Goal: Information Seeking & Learning: Learn about a topic

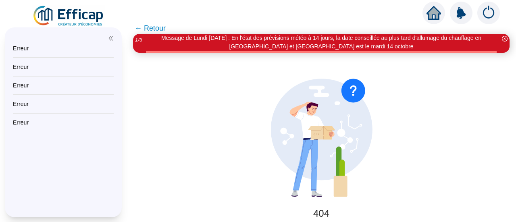
click at [73, 11] on img at bounding box center [68, 16] width 73 height 23
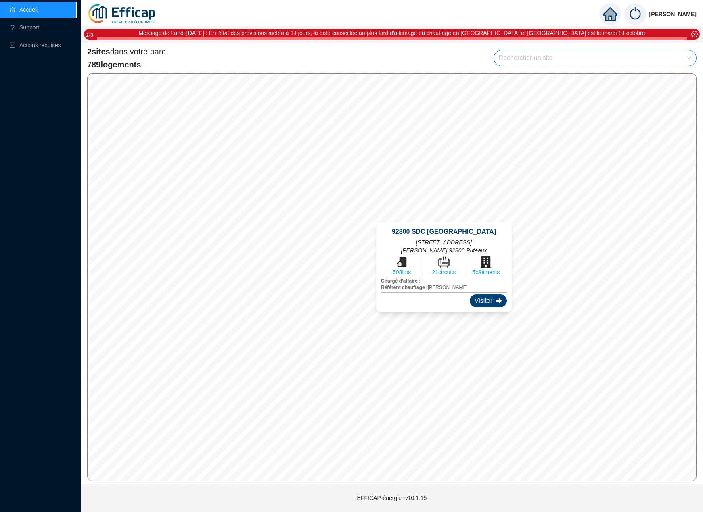
click at [470, 222] on div "Visiter" at bounding box center [488, 300] width 37 height 13
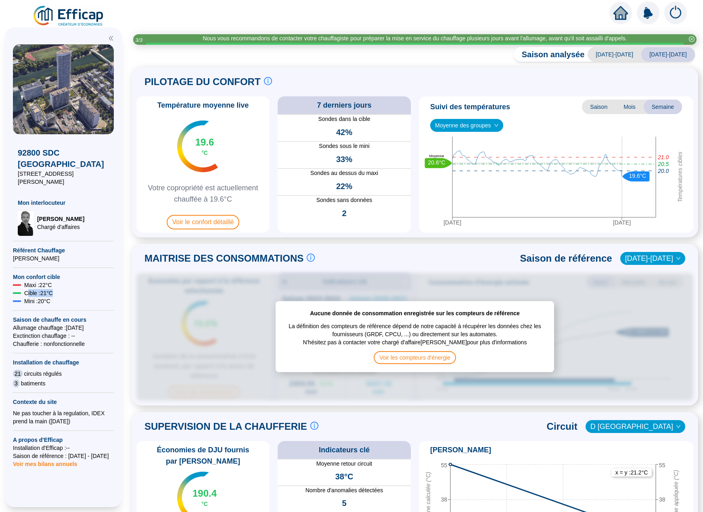
drag, startPoint x: 26, startPoint y: 273, endPoint x: 67, endPoint y: 275, distance: 40.8
click at [67, 222] on div "Cible : 21 °C" at bounding box center [63, 293] width 101 height 8
drag, startPoint x: 24, startPoint y: 274, endPoint x: 61, endPoint y: 277, distance: 36.4
click at [61, 222] on div "Cible : 21 °C" at bounding box center [63, 293] width 101 height 8
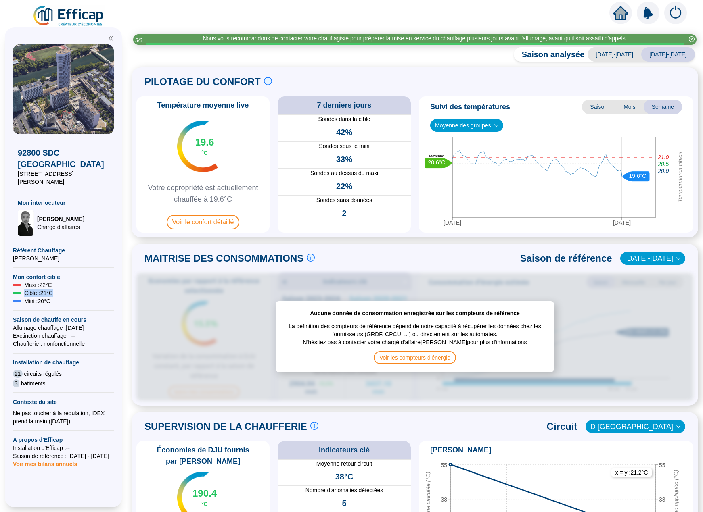
click at [66, 222] on div "Cible : 21 °C" at bounding box center [63, 293] width 101 height 8
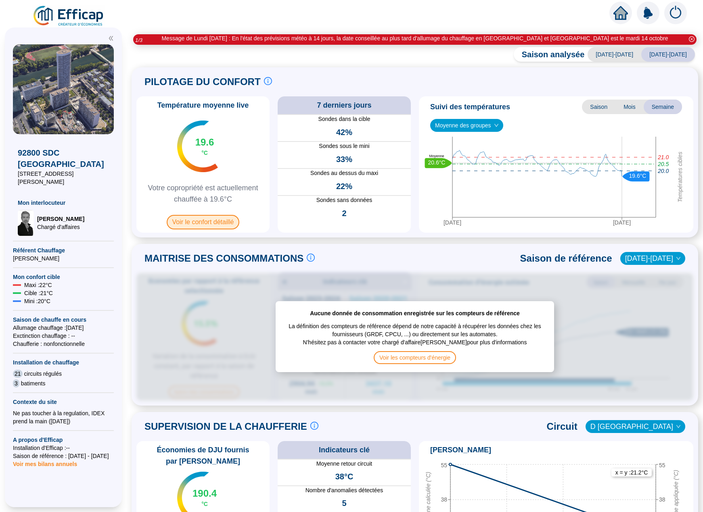
click at [209, 220] on span "Voir le confort détaillé" at bounding box center [203, 222] width 73 height 15
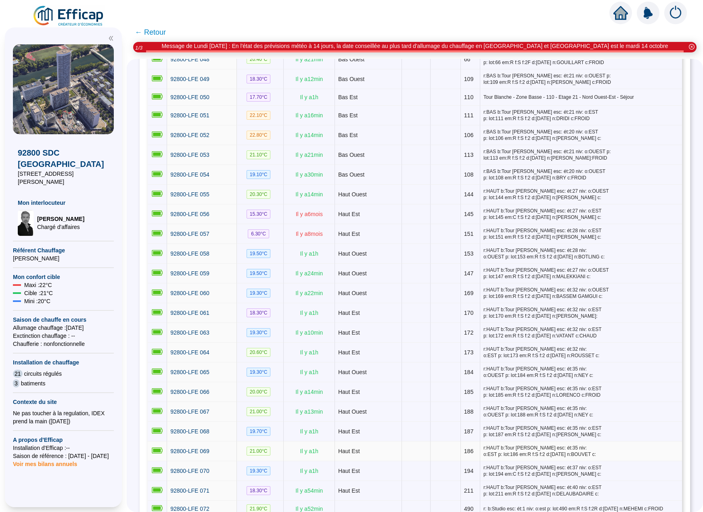
scroll to position [756, 0]
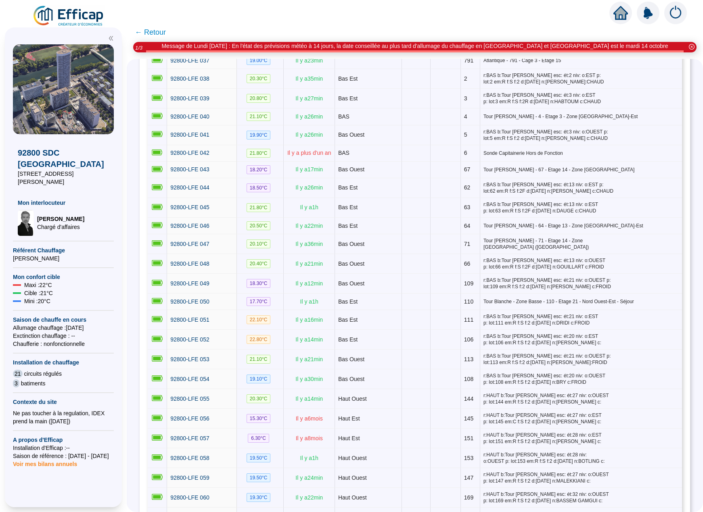
click at [161, 30] on span "← Retour" at bounding box center [150, 32] width 31 height 11
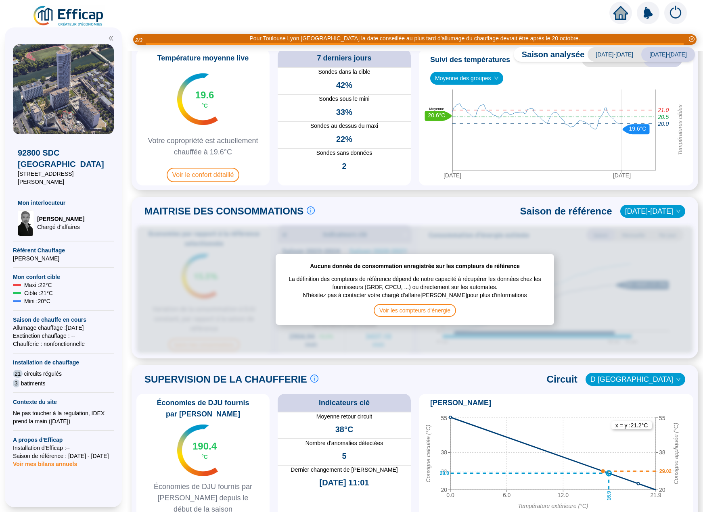
scroll to position [161, 0]
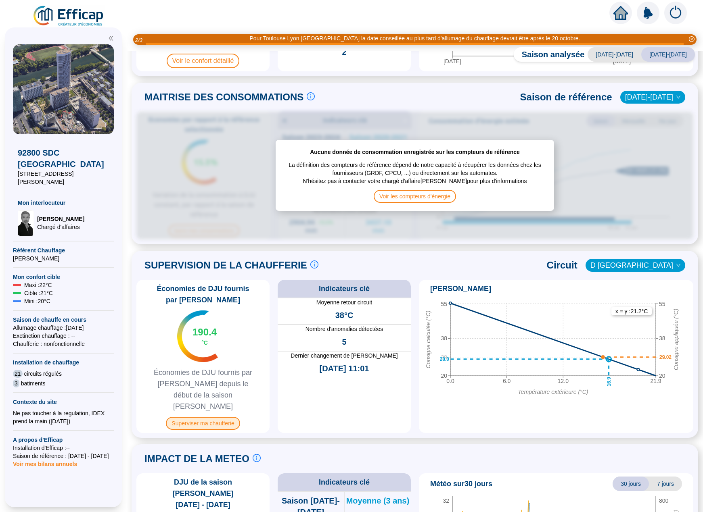
click at [206, 222] on span "Superviser ma chaufferie" at bounding box center [203, 423] width 74 height 13
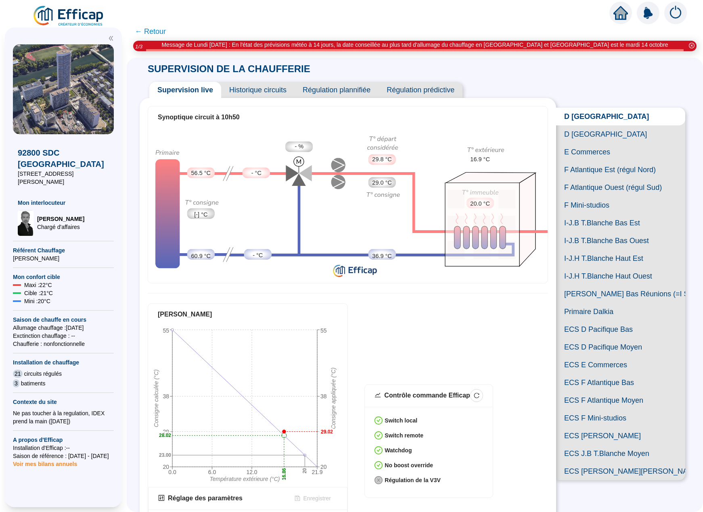
click at [516, 140] on span "D [GEOGRAPHIC_DATA]" at bounding box center [620, 134] width 129 height 18
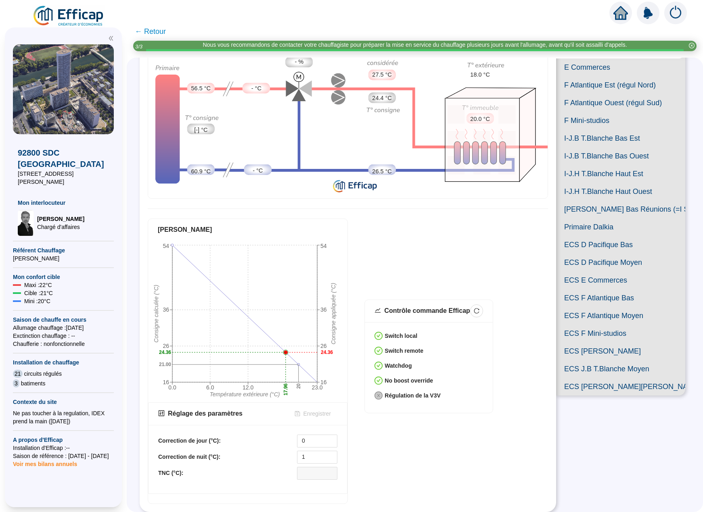
scroll to position [110, 0]
click at [319, 222] on input "0" at bounding box center [317, 441] width 40 height 12
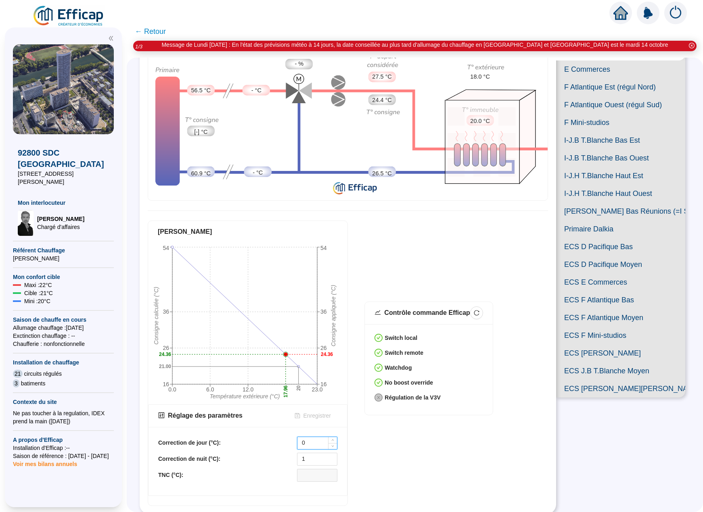
scroll to position [69, 0]
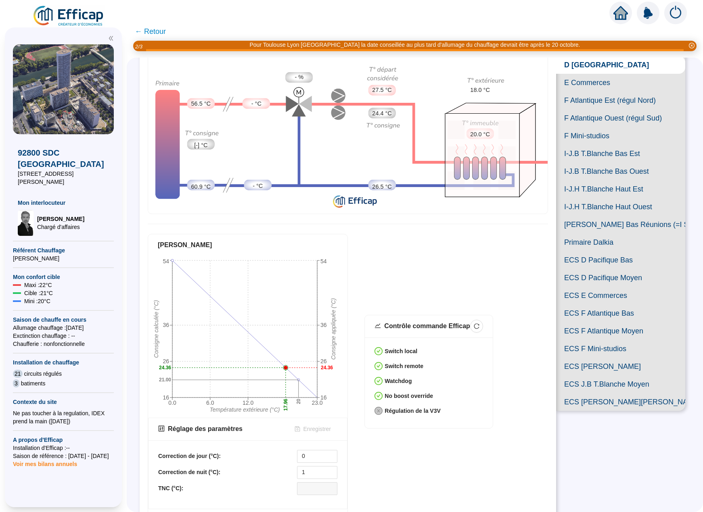
click at [516, 222] on span "[PERSON_NAME] Bas Réunions (=I Studios Est)" at bounding box center [620, 225] width 129 height 18
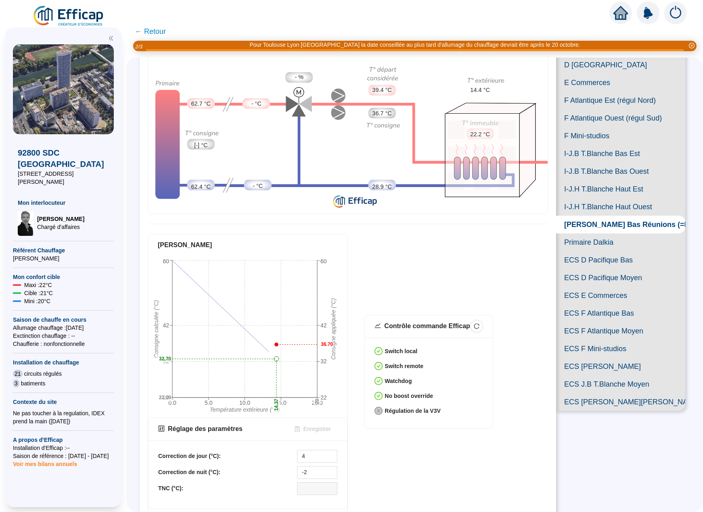
click at [516, 222] on span "ECS D Pacifique Bas" at bounding box center [620, 260] width 129 height 18
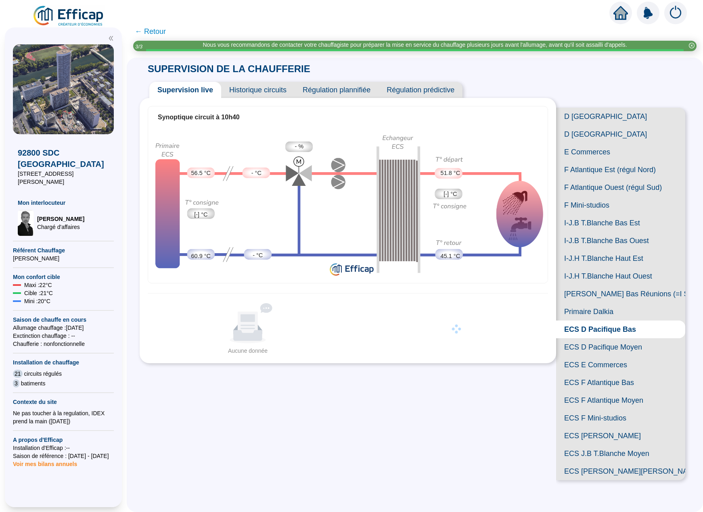
click at [516, 222] on span "ECS D Pacifique Moyen" at bounding box center [620, 347] width 129 height 18
click at [516, 222] on span "ECS E Commerces" at bounding box center [620, 365] width 129 height 18
click at [516, 222] on span "ECS F Atlantique Bas" at bounding box center [620, 383] width 129 height 18
click at [516, 222] on span "ECS F Atlantique Moyen" at bounding box center [620, 401] width 129 height 18
click at [78, 30] on div at bounding box center [63, 35] width 101 height 17
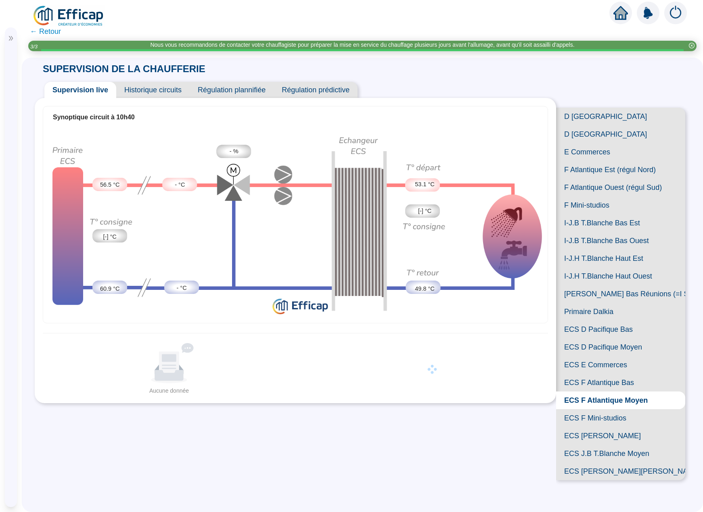
click at [74, 17] on img at bounding box center [68, 16] width 73 height 23
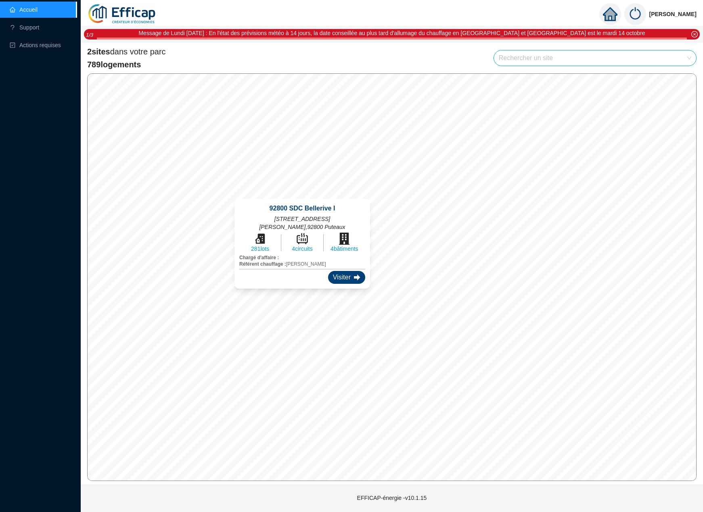
click at [332, 222] on div "Visiter" at bounding box center [346, 277] width 37 height 13
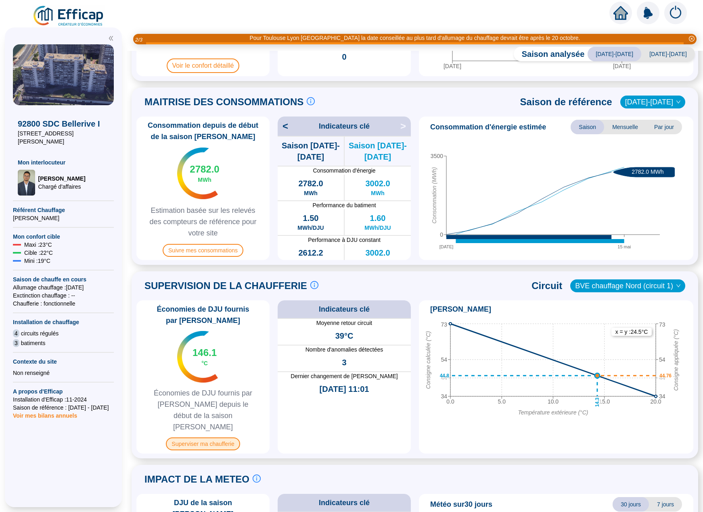
scroll to position [161, 0]
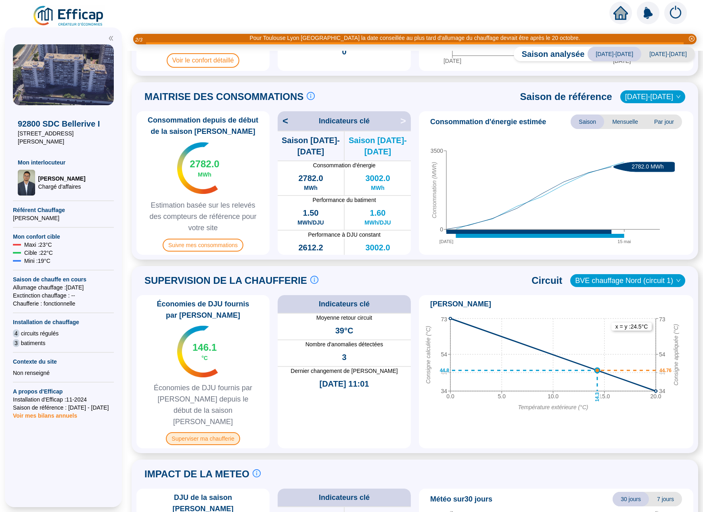
click at [206, 222] on span "Superviser ma chaufferie" at bounding box center [203, 438] width 74 height 13
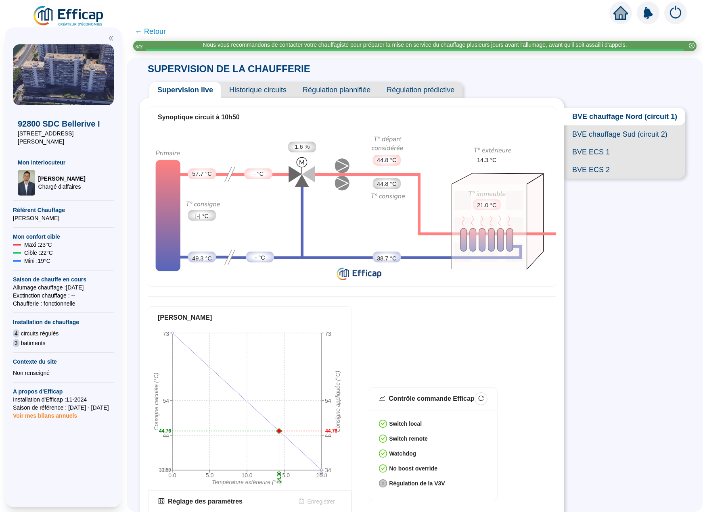
click at [516, 139] on span "BVE chauffage Sud (circuit 2)" at bounding box center [624, 134] width 121 height 18
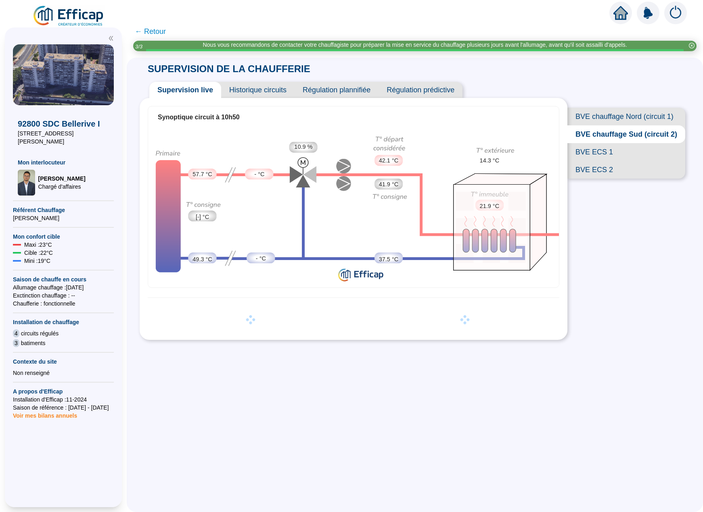
click at [516, 161] on span "BVE ECS 1" at bounding box center [626, 152] width 118 height 18
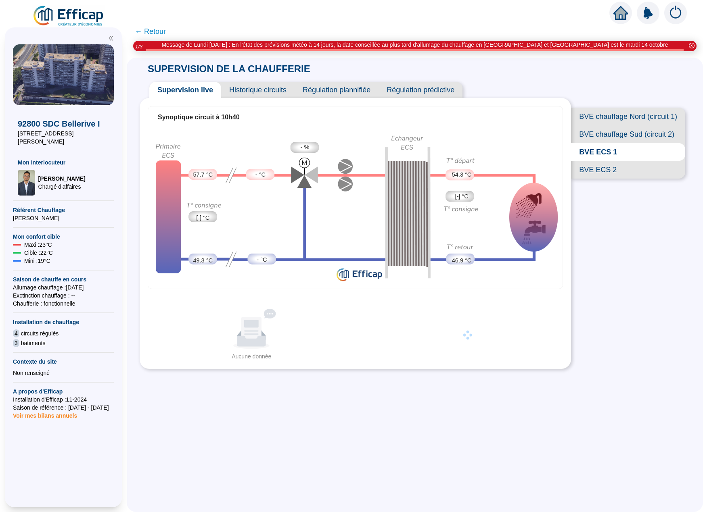
click at [516, 179] on span "BVE ECS 2" at bounding box center [628, 170] width 114 height 18
click at [516, 117] on span "BVE chauffage Nord (circuit 1)" at bounding box center [628, 117] width 114 height 18
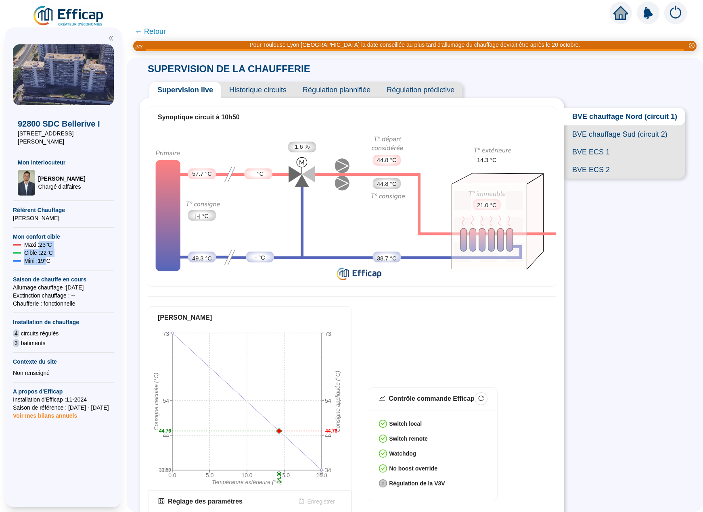
drag, startPoint x: 40, startPoint y: 237, endPoint x: 48, endPoint y: 255, distance: 20.6
click at [48, 222] on div "92800 SDC Bellerive I [STREET_ADDRESS][PERSON_NAME] Mon interlocuteur [PERSON_N…" at bounding box center [63, 283] width 101 height 479
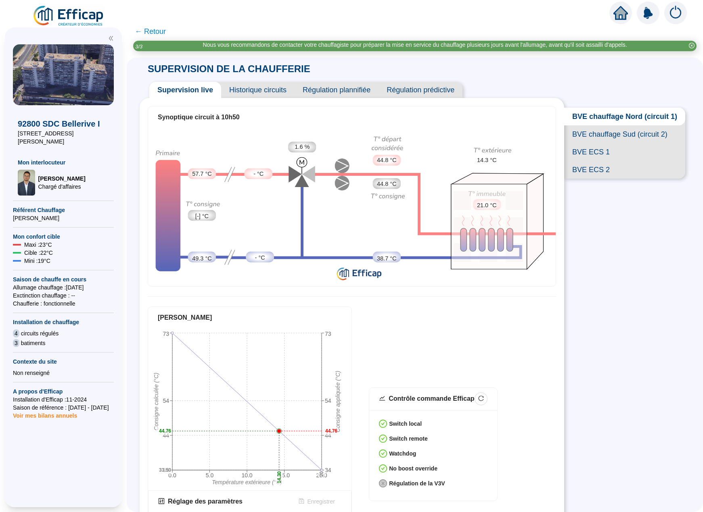
click at [52, 222] on div "92800 SDC Bellerive I [STREET_ADDRESS][PERSON_NAME] Mon interlocuteur [PERSON_N…" at bounding box center [63, 283] width 101 height 479
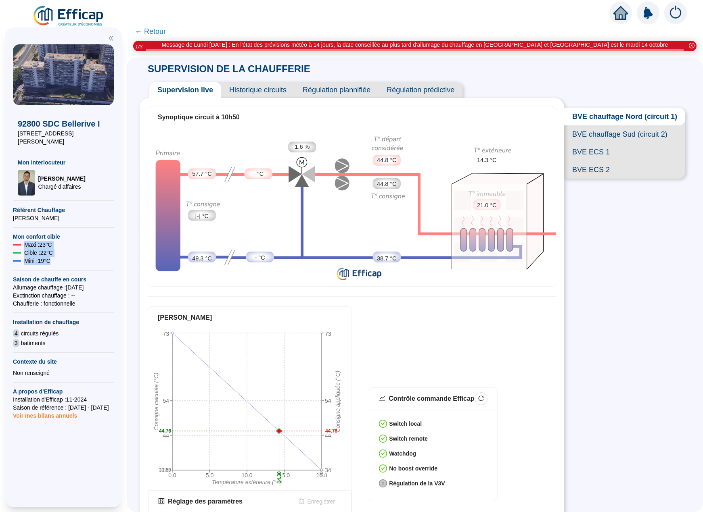
drag, startPoint x: 25, startPoint y: 237, endPoint x: 63, endPoint y: 259, distance: 44.1
click at [63, 222] on div "92800 SDC Bellerive I [STREET_ADDRESS][PERSON_NAME] Mon interlocuteur [PERSON_N…" at bounding box center [63, 283] width 101 height 479
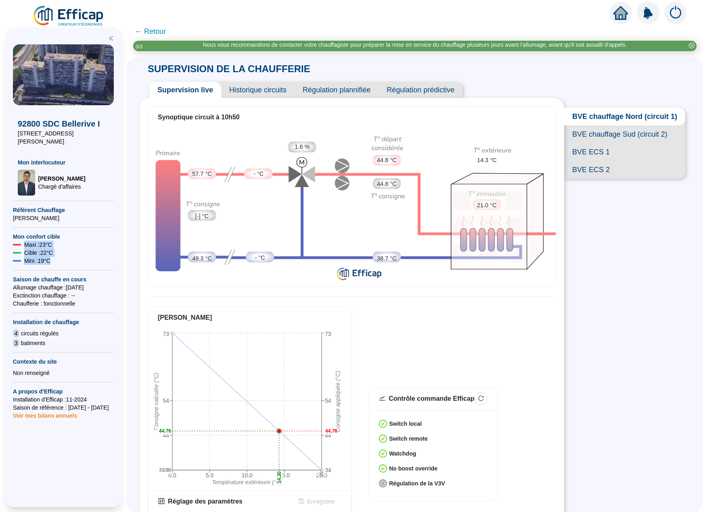
click at [84, 19] on img at bounding box center [68, 16] width 73 height 23
